Goal: Information Seeking & Learning: Learn about a topic

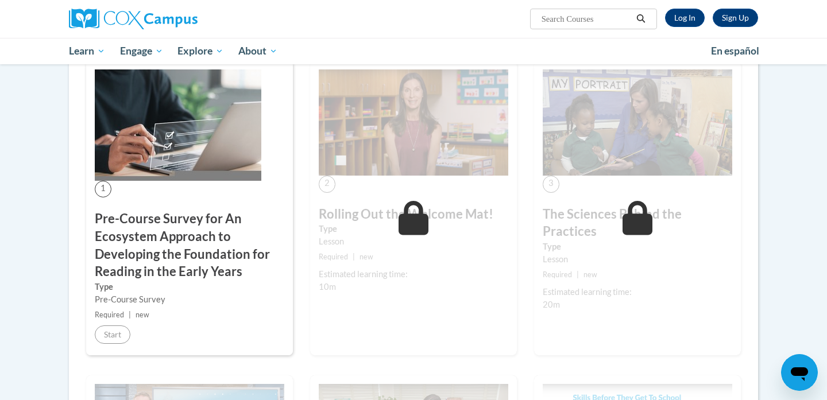
scroll to position [234, 0]
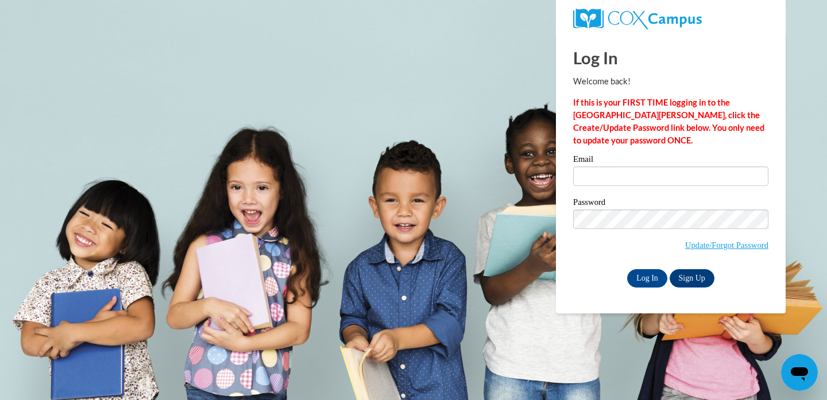
click at [638, 170] on input "Email" at bounding box center [670, 177] width 195 height 20
type input "nordjordan.2@gmail.com"
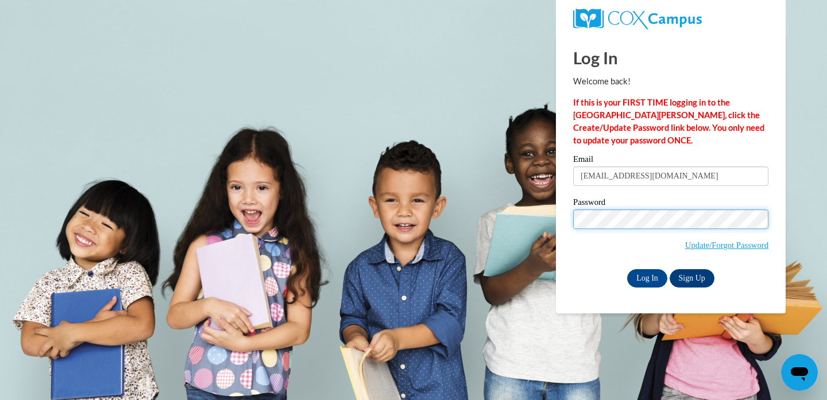
click at [646, 276] on input "Log In" at bounding box center [647, 278] width 40 height 18
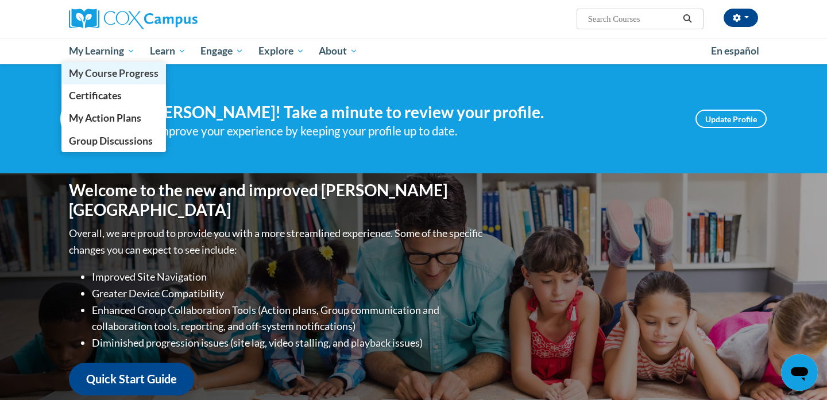
click at [125, 66] on link "My Course Progress" at bounding box center [113, 73] width 105 height 22
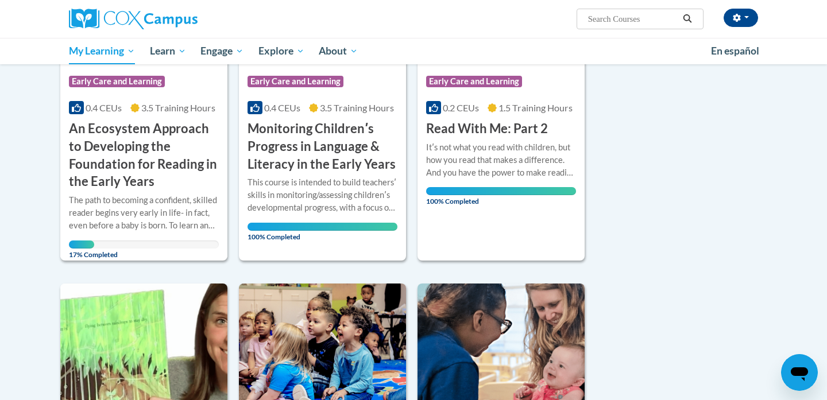
scroll to position [261, 0]
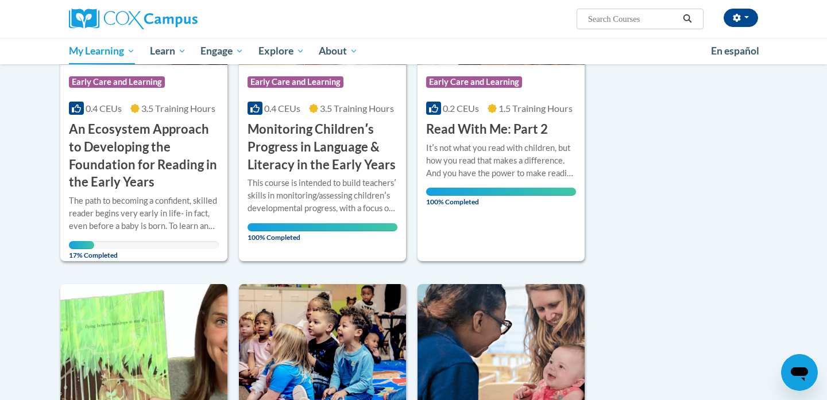
click at [170, 202] on div "The path to becoming a confident, skilled reader begins very early in life- in …" at bounding box center [144, 214] width 150 height 38
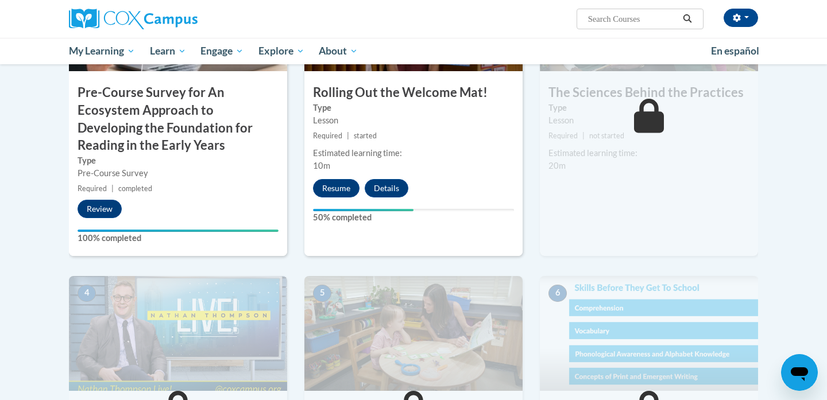
scroll to position [400, 0]
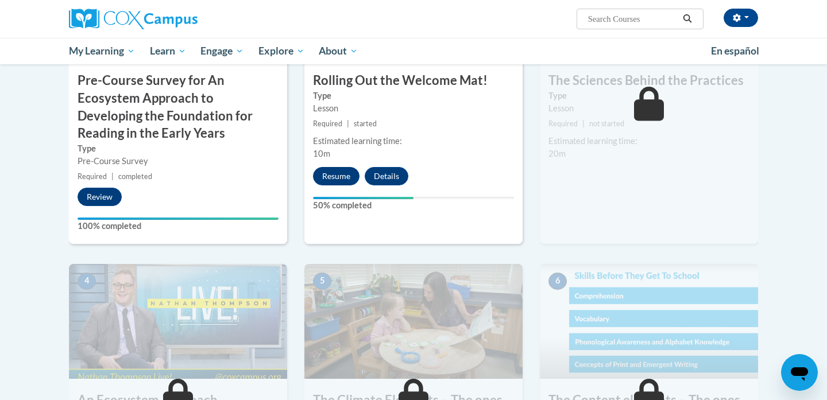
click at [340, 171] on button "Resume" at bounding box center [336, 176] width 47 height 18
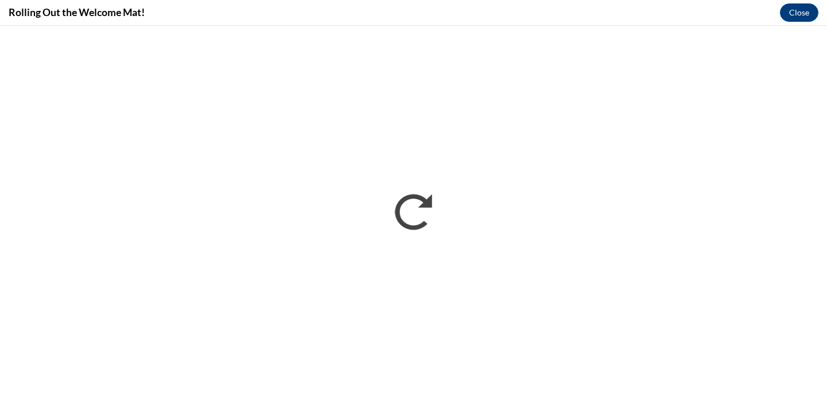
scroll to position [0, 0]
